Goal: Task Accomplishment & Management: Use online tool/utility

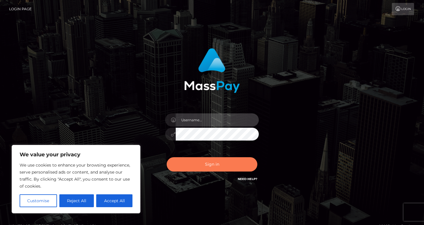
type input "sarimedina"
click at [194, 170] on button "Sign in" at bounding box center [212, 164] width 91 height 14
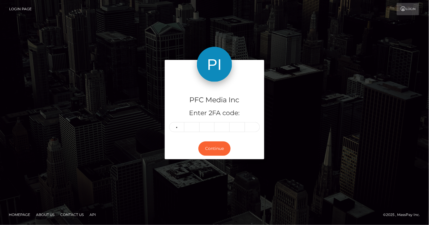
type input "2"
type input "5"
type input "8"
type input "0"
type input "2"
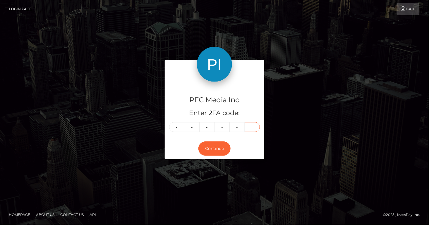
type input "2"
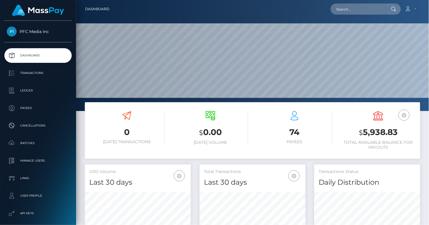
scroll to position [104, 106]
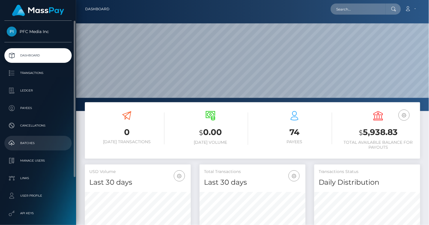
click at [35, 143] on p "Batches" at bounding box center [38, 143] width 63 height 9
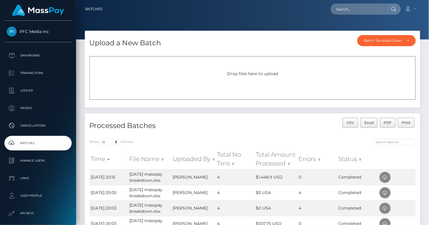
click at [349, 66] on div "Drop files here to upload" at bounding box center [252, 78] width 326 height 44
click at [374, 39] on div "Batch Template Download" at bounding box center [383, 40] width 38 height 5
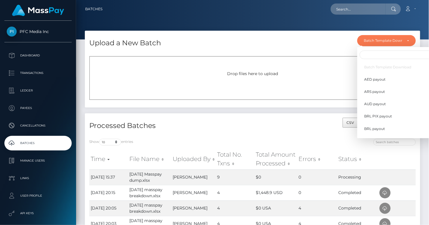
click at [264, 83] on div "Drop files here to upload" at bounding box center [252, 78] width 326 height 44
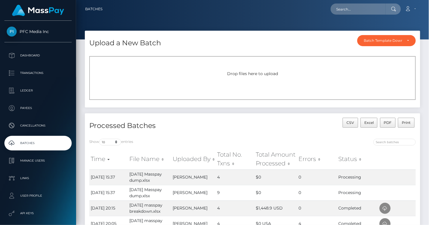
click at [295, 68] on div "Drop files here to upload" at bounding box center [252, 78] width 326 height 44
click at [248, 88] on div "Drop files here to upload" at bounding box center [252, 78] width 326 height 44
click at [227, 87] on div "Drop files here to upload" at bounding box center [252, 78] width 326 height 44
click at [244, 82] on div "Drop files here to upload" at bounding box center [252, 78] width 326 height 44
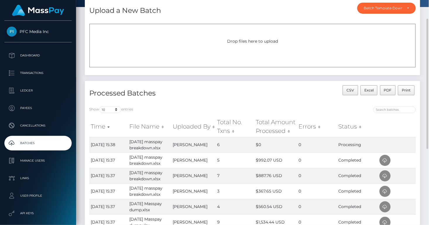
scroll to position [65, 0]
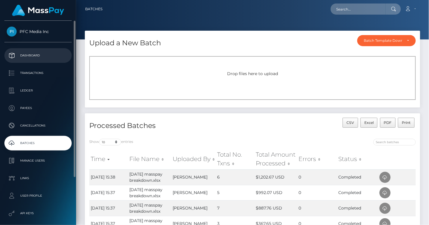
drag, startPoint x: 41, startPoint y: 52, endPoint x: 54, endPoint y: 53, distance: 12.3
click at [41, 52] on p "Dashboard" at bounding box center [38, 55] width 63 height 9
